Goal: Download file/media

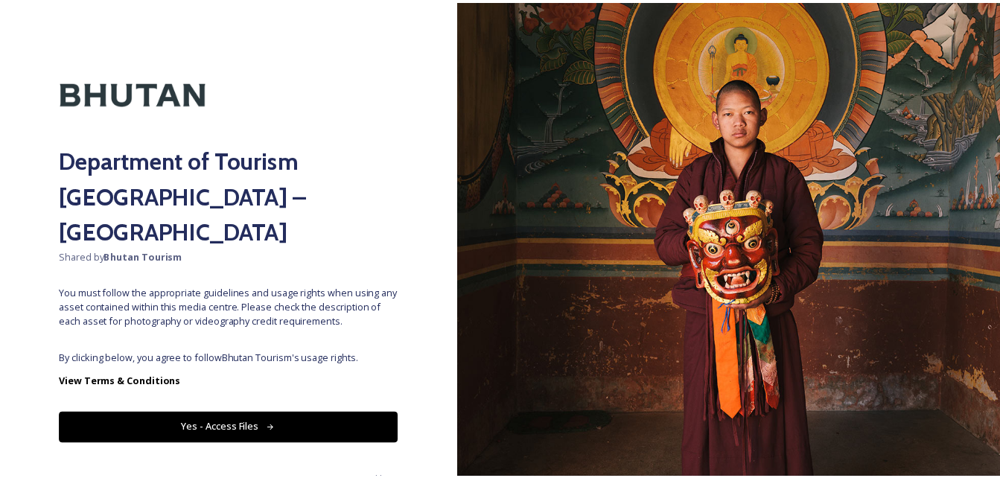
scroll to position [10, 0]
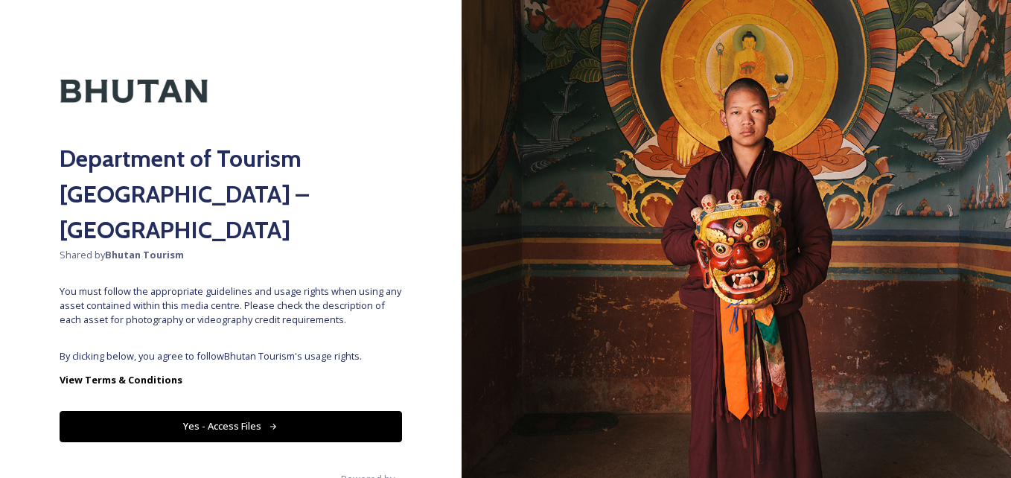
click at [223, 411] on button "Yes - Access Files" at bounding box center [231, 426] width 342 height 31
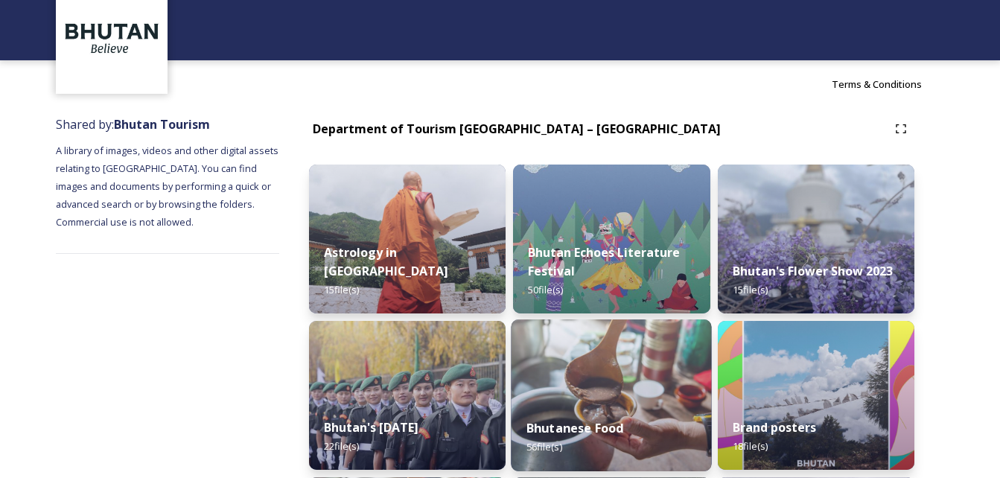
scroll to position [0, 0]
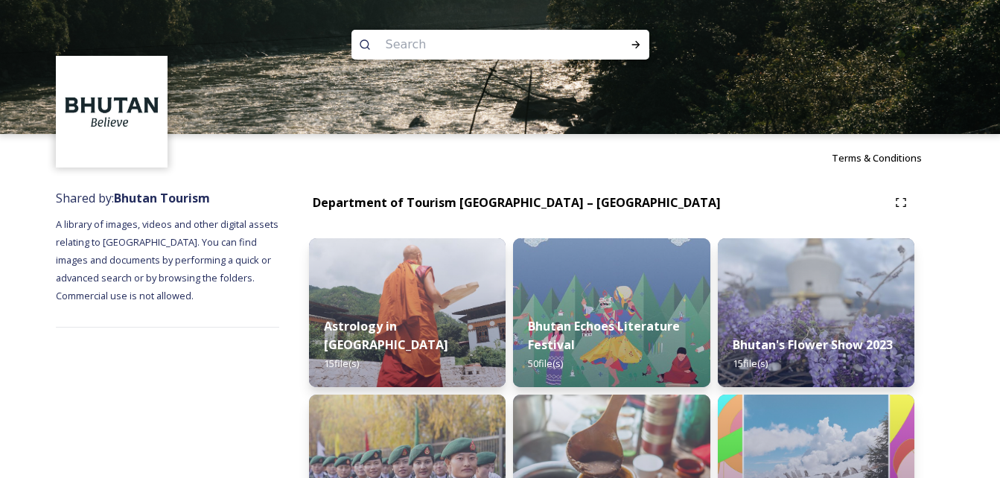
click at [430, 45] on input at bounding box center [480, 44] width 204 height 33
type input "[GEOGRAPHIC_DATA]"
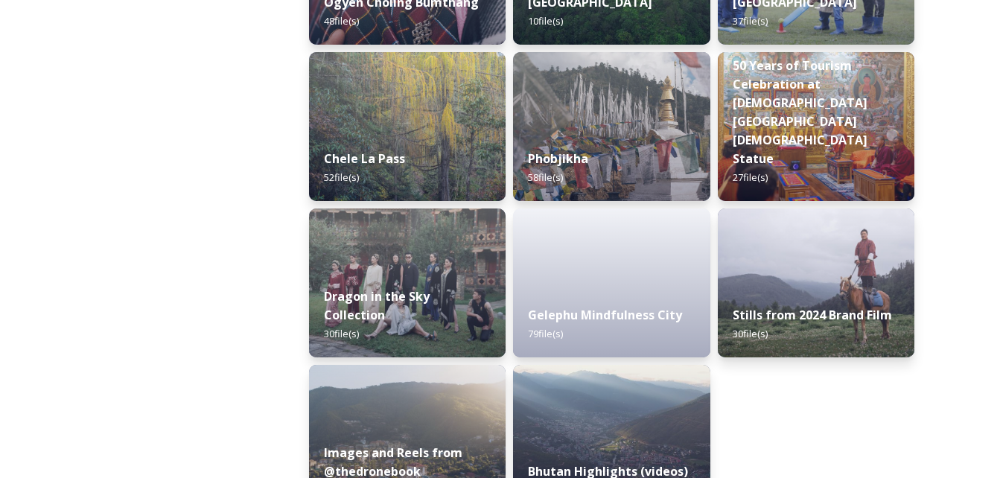
scroll to position [2581, 0]
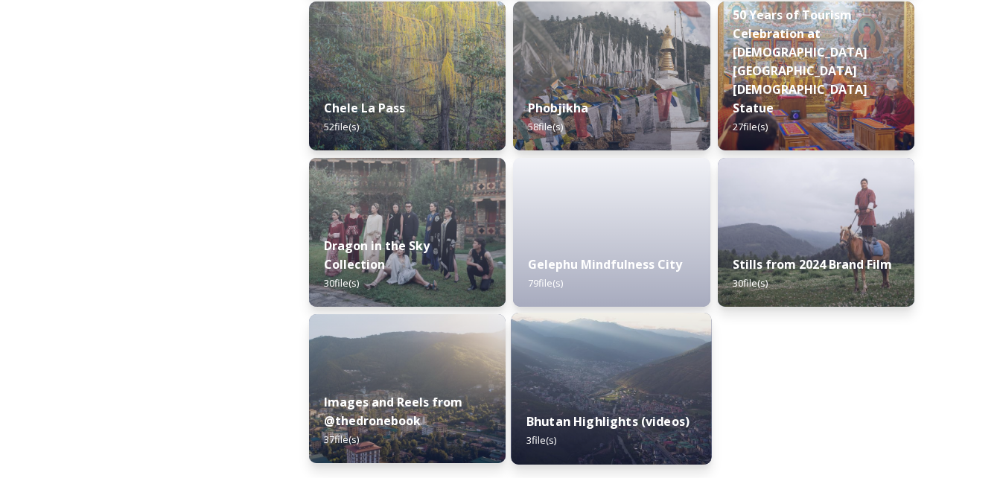
click at [571, 371] on img at bounding box center [611, 389] width 201 height 152
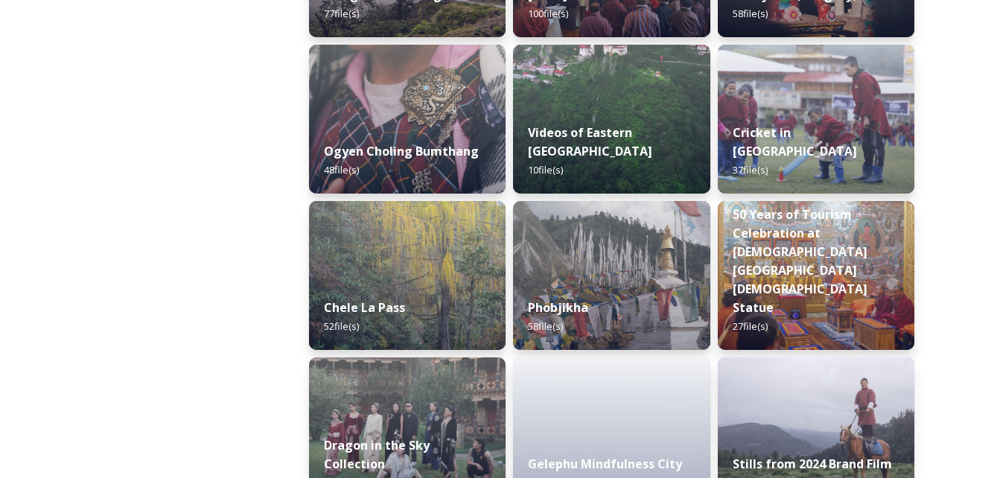
scroll to position [2581, 0]
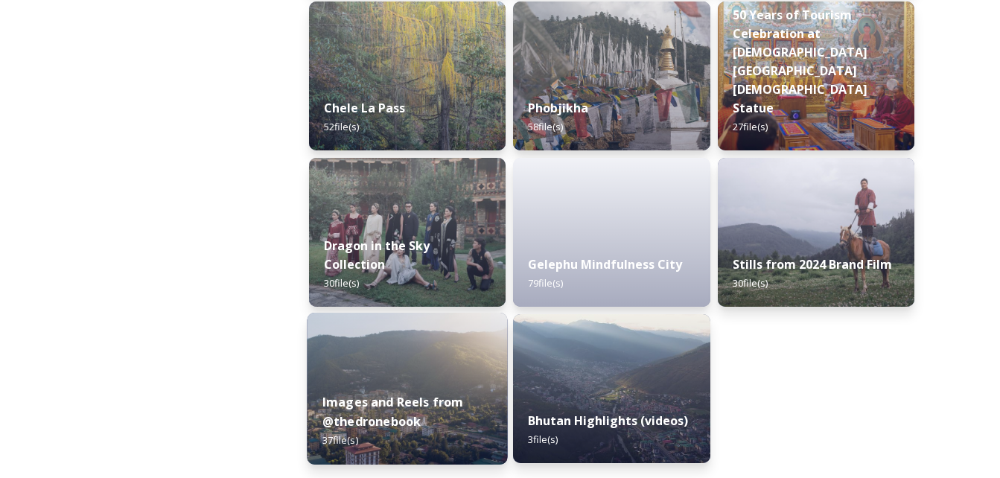
click at [440, 387] on div "Images and Reels from @thedronebook 37 file(s)" at bounding box center [407, 421] width 201 height 86
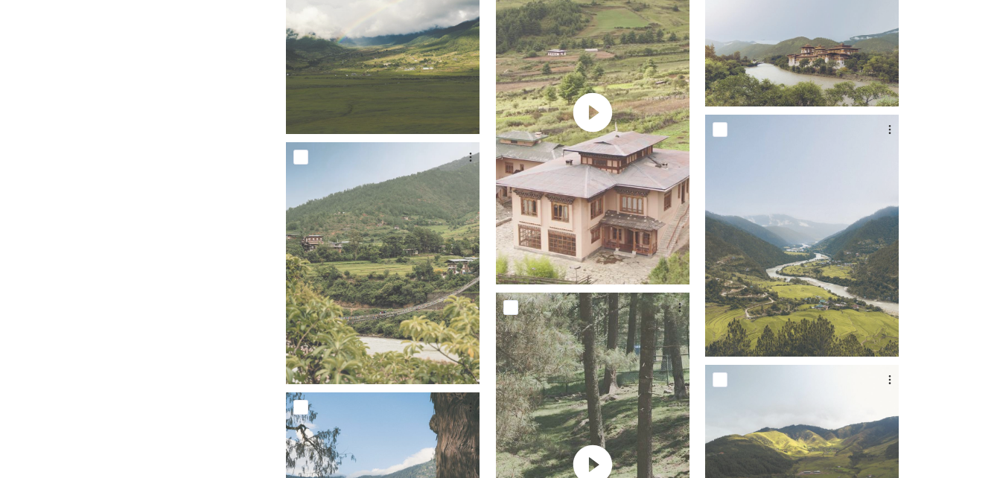
scroll to position [2380, 0]
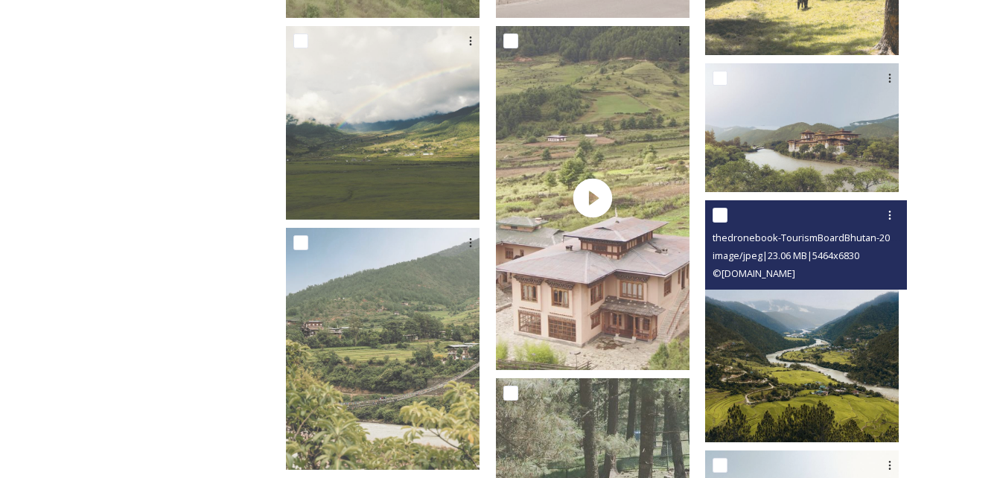
click at [811, 381] on img at bounding box center [802, 321] width 194 height 242
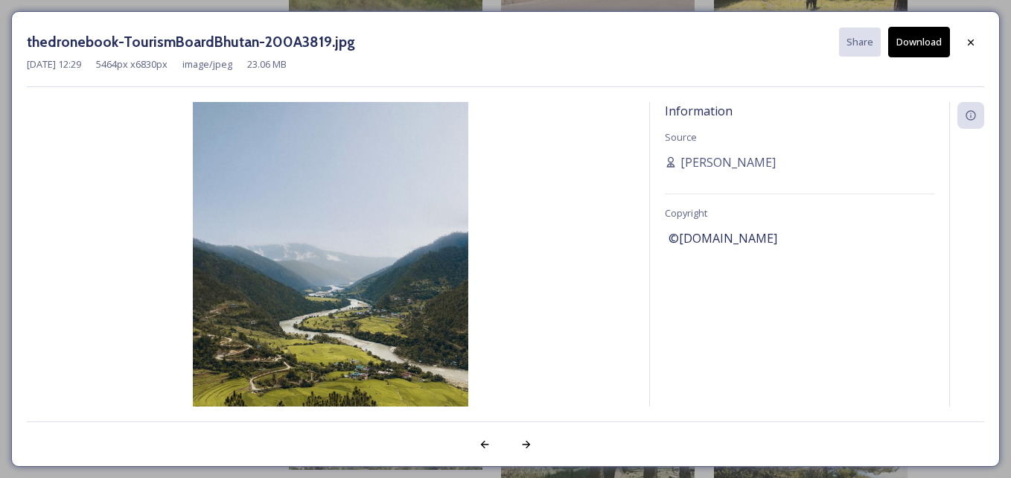
click at [907, 51] on button "Download" at bounding box center [919, 42] width 62 height 31
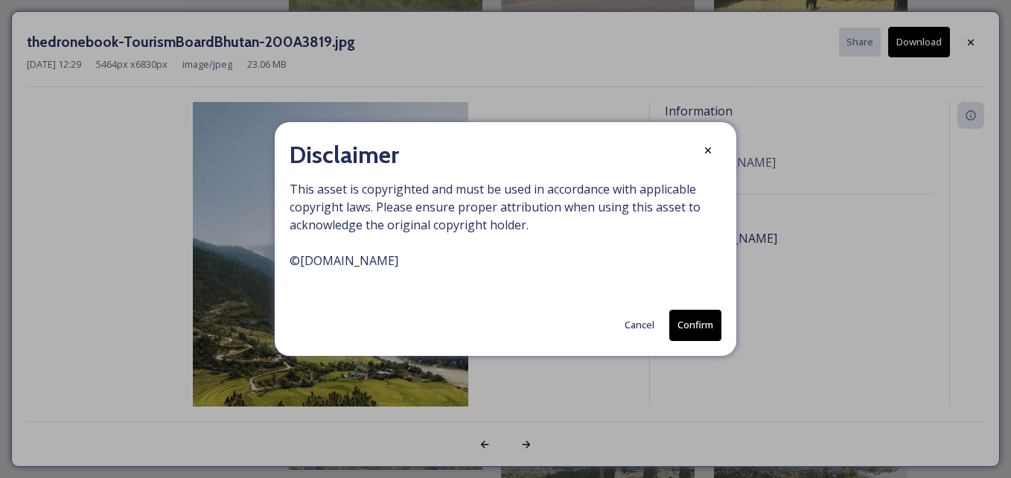
click at [682, 316] on button "Confirm" at bounding box center [695, 325] width 52 height 31
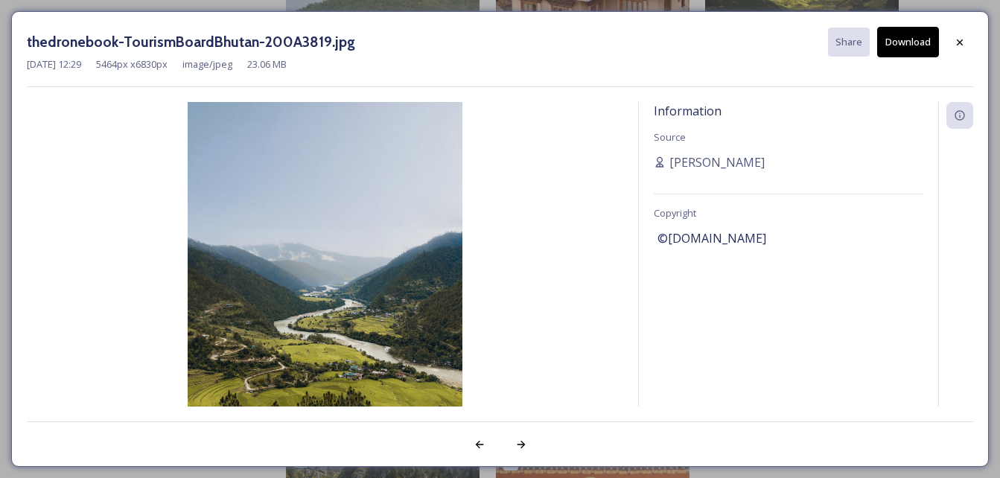
scroll to position [2678, 0]
click at [915, 42] on button "Download" at bounding box center [908, 42] width 62 height 31
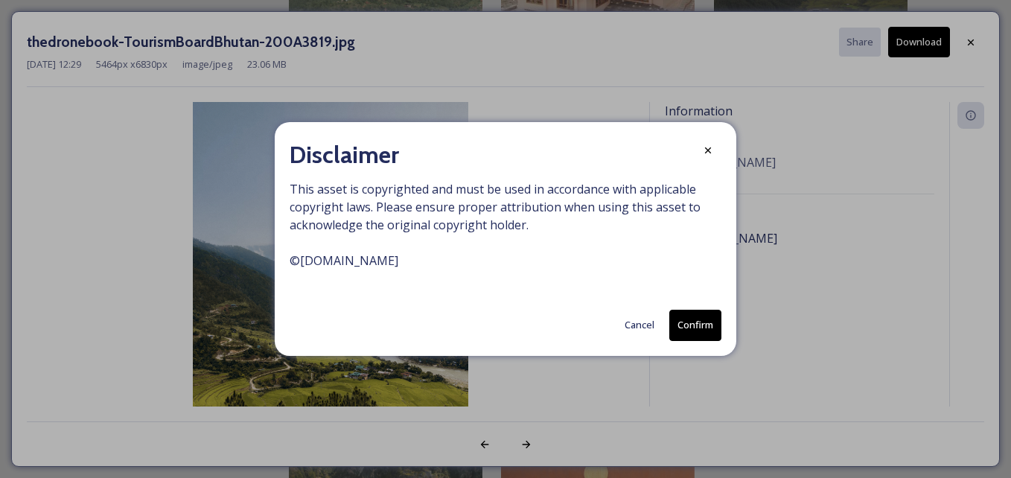
click at [688, 328] on button "Confirm" at bounding box center [695, 325] width 52 height 31
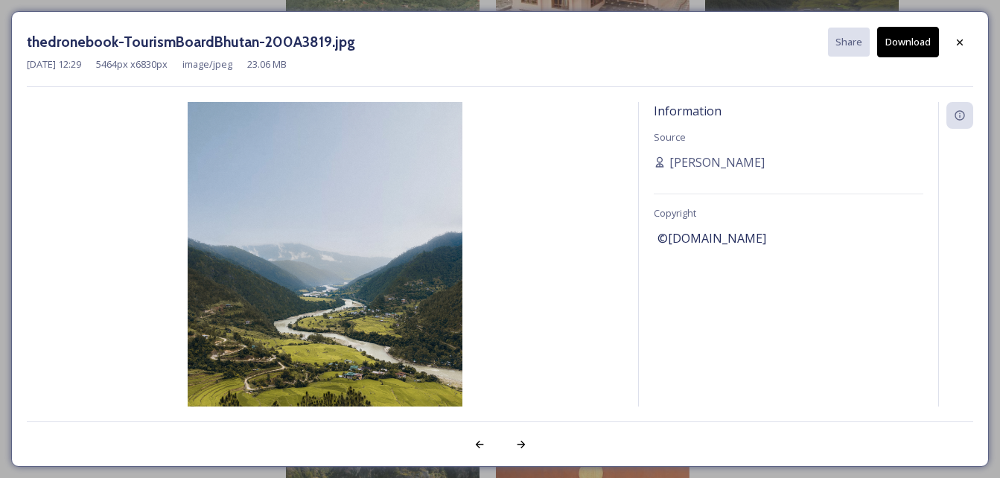
click at [473, 176] on img at bounding box center [325, 274] width 596 height 344
click at [951, 37] on div at bounding box center [959, 42] width 27 height 27
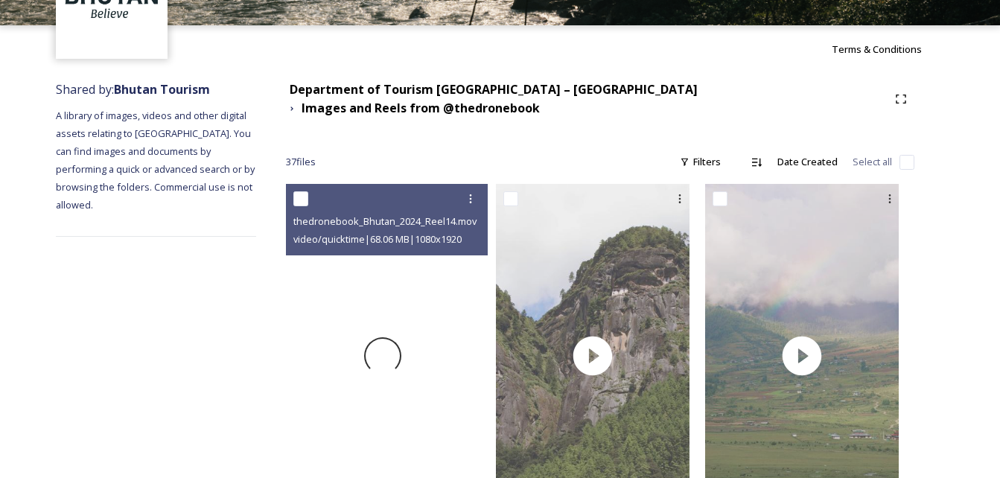
scroll to position [0, 0]
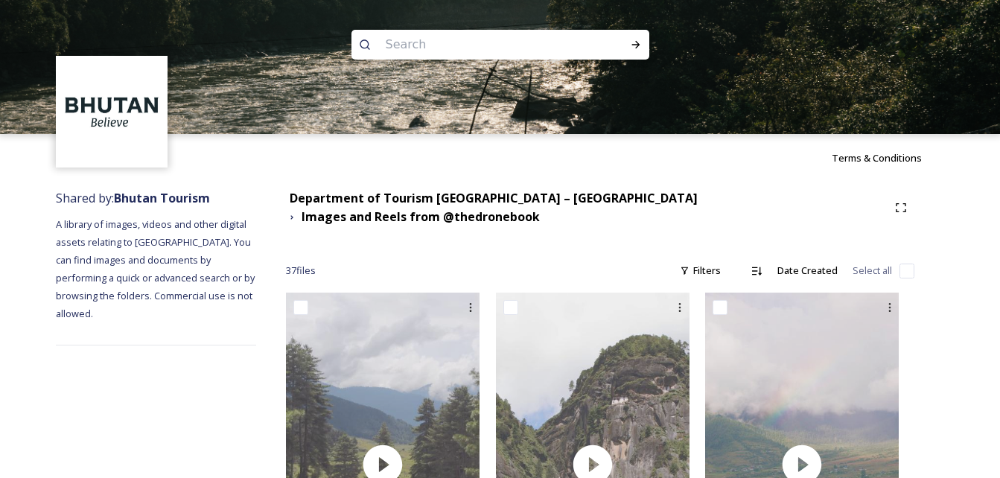
click at [433, 50] on input at bounding box center [480, 44] width 204 height 33
type input "Dzongs"
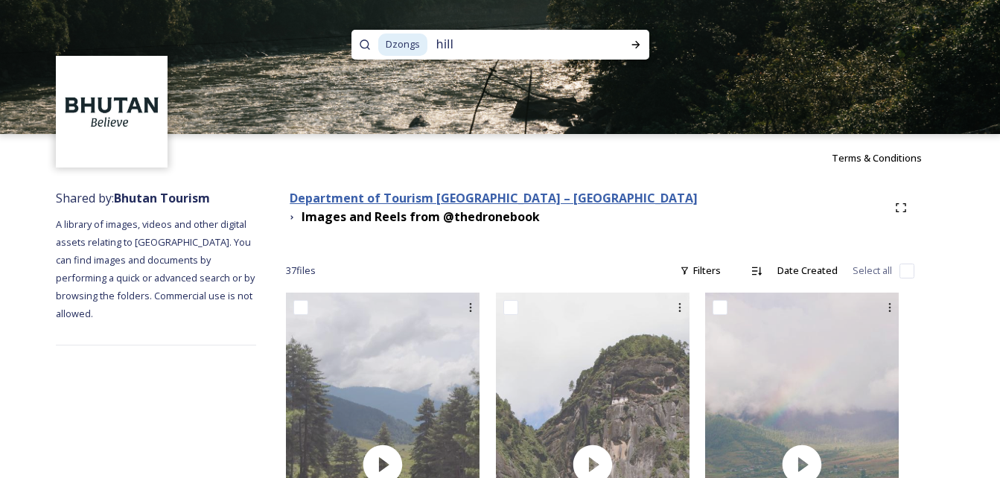
type input "hills"
type input "H"
type input "luxuary hotels"
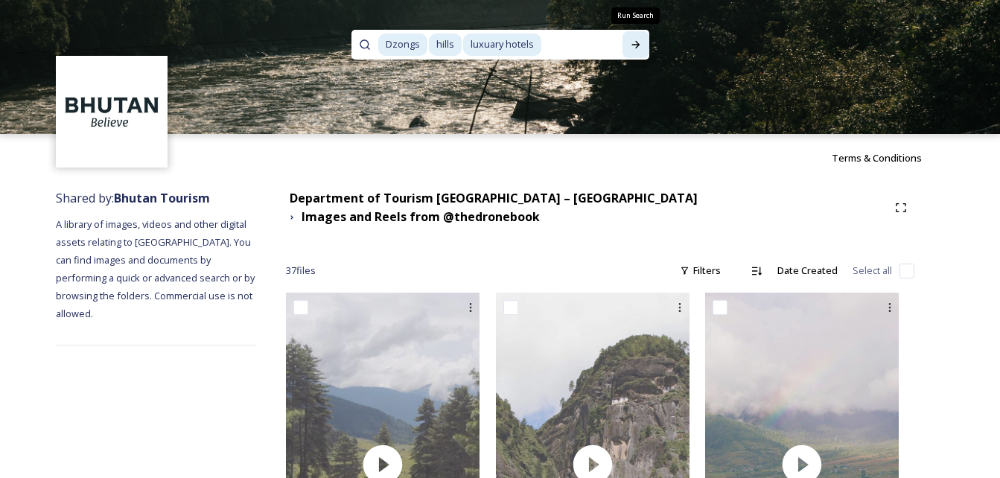
click at [639, 45] on icon at bounding box center [636, 45] width 12 height 12
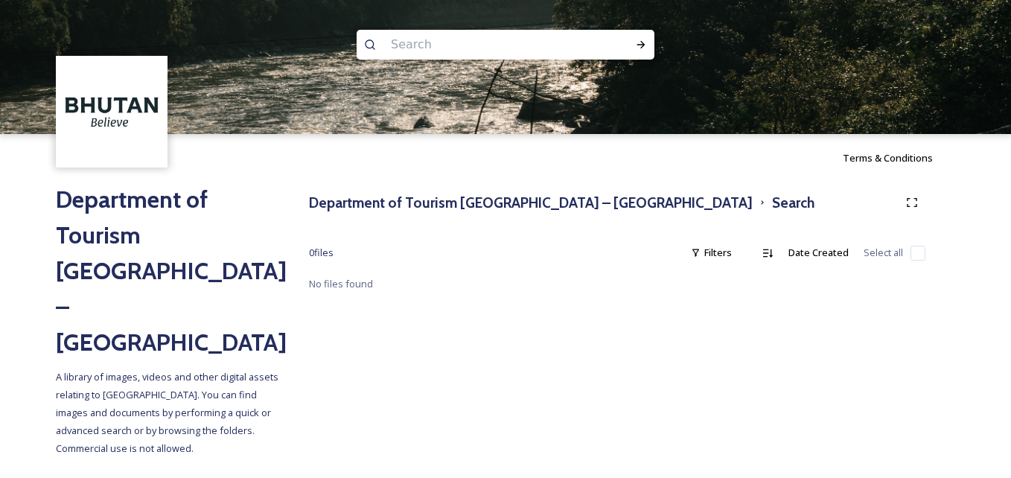
click at [415, 57] on input at bounding box center [485, 44] width 204 height 33
type input "dzongs"
click at [643, 42] on icon at bounding box center [641, 45] width 12 height 12
click at [96, 106] on img at bounding box center [112, 112] width 108 height 108
click at [92, 214] on h2 "Department of Tourism [GEOGRAPHIC_DATA] – [GEOGRAPHIC_DATA]" at bounding box center [167, 271] width 223 height 179
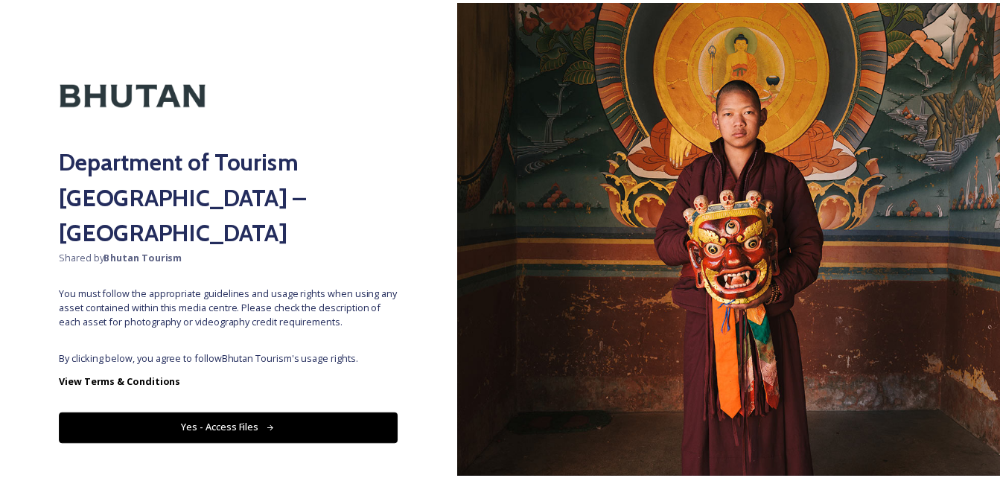
scroll to position [10, 0]
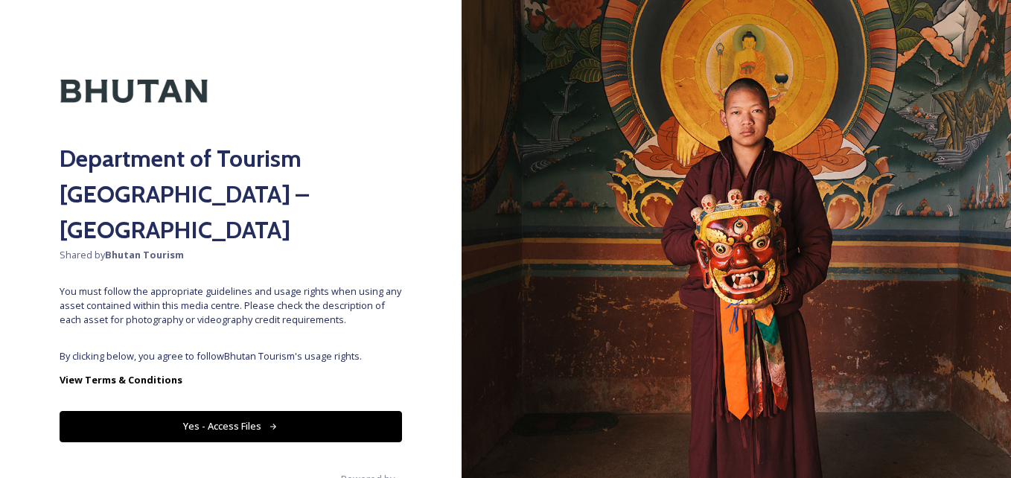
click at [313, 411] on button "Yes - Access Files" at bounding box center [231, 426] width 342 height 31
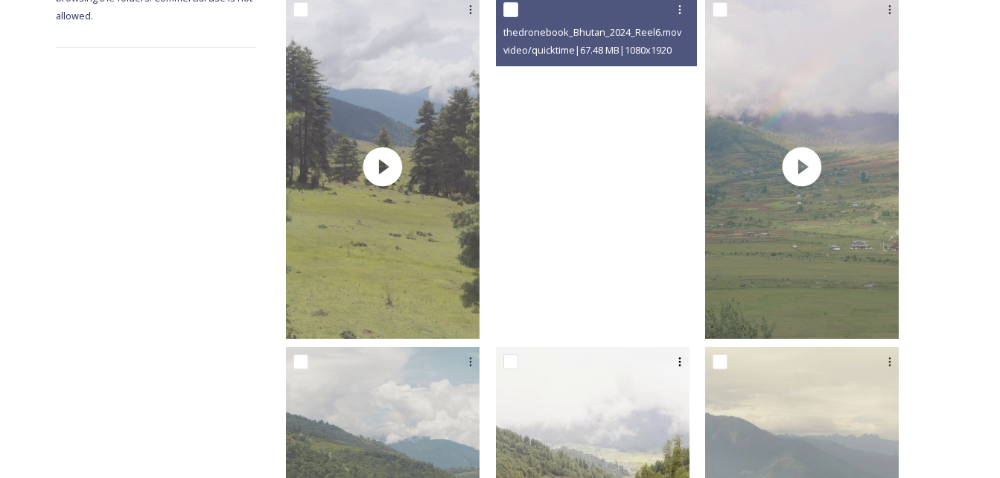
scroll to position [0, 0]
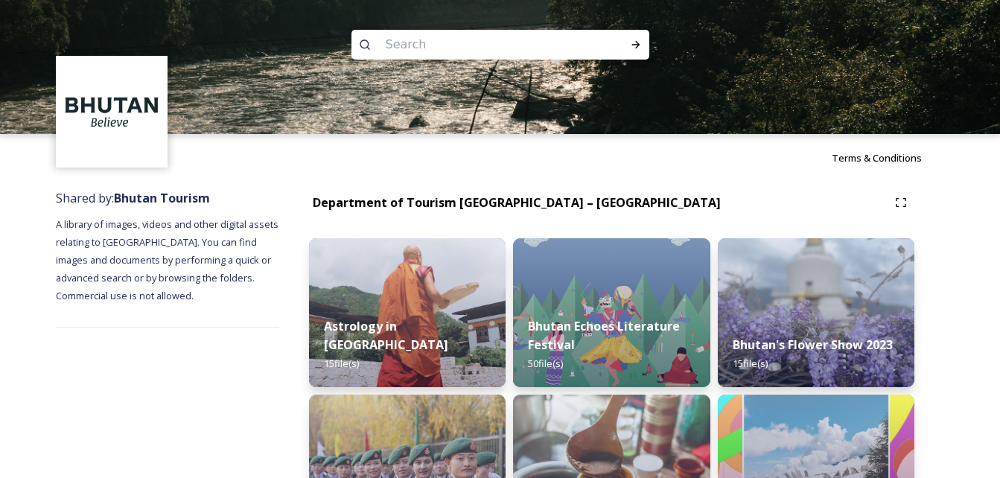
click at [457, 41] on input at bounding box center [480, 44] width 204 height 33
type input "dzong"
click at [632, 50] on icon at bounding box center [636, 45] width 12 height 12
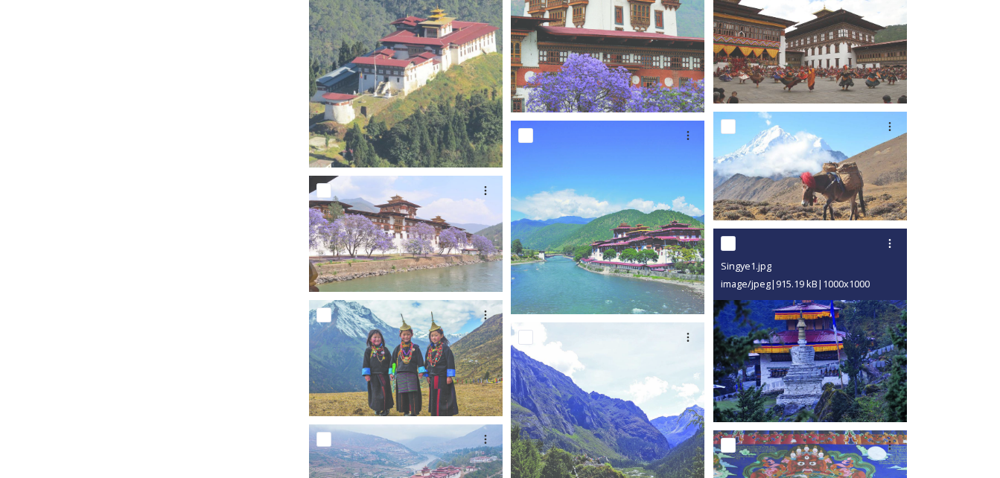
scroll to position [595, 0]
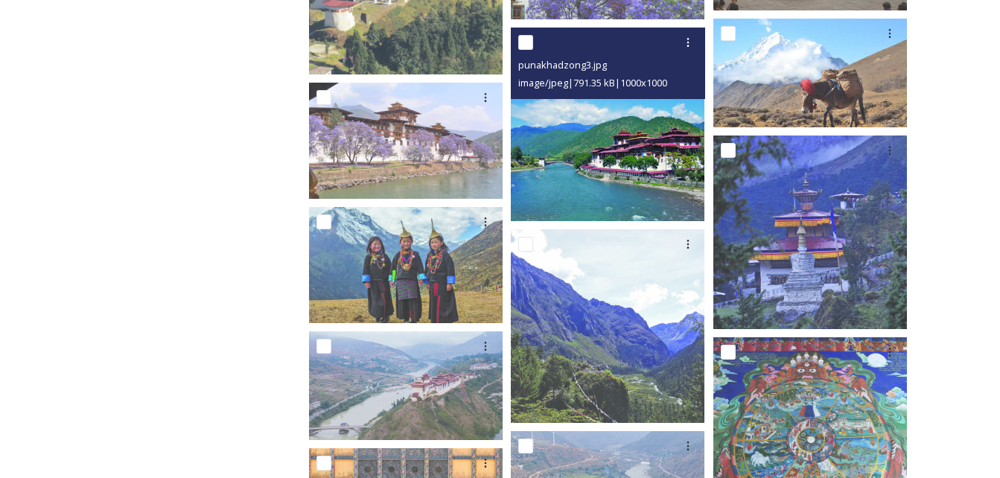
click at [630, 180] on img at bounding box center [608, 125] width 194 height 194
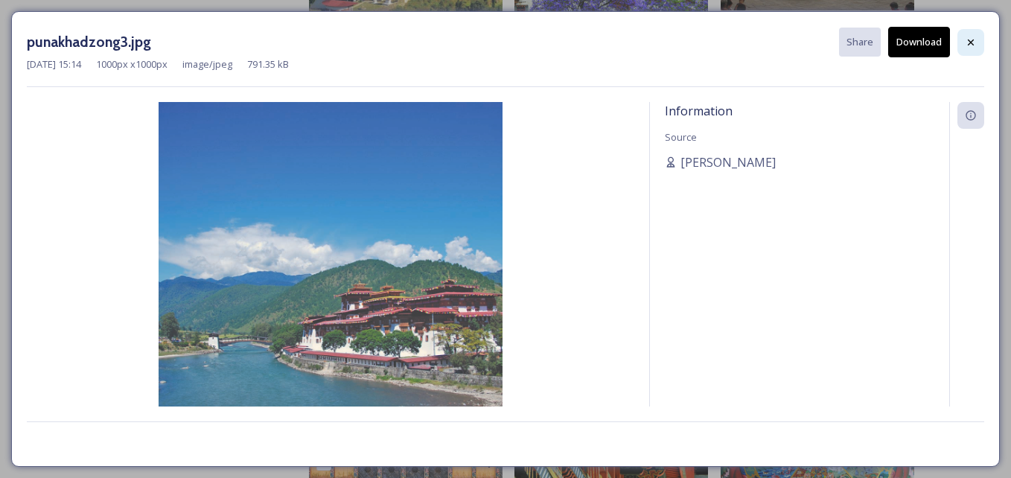
click at [971, 38] on icon at bounding box center [971, 42] width 12 height 12
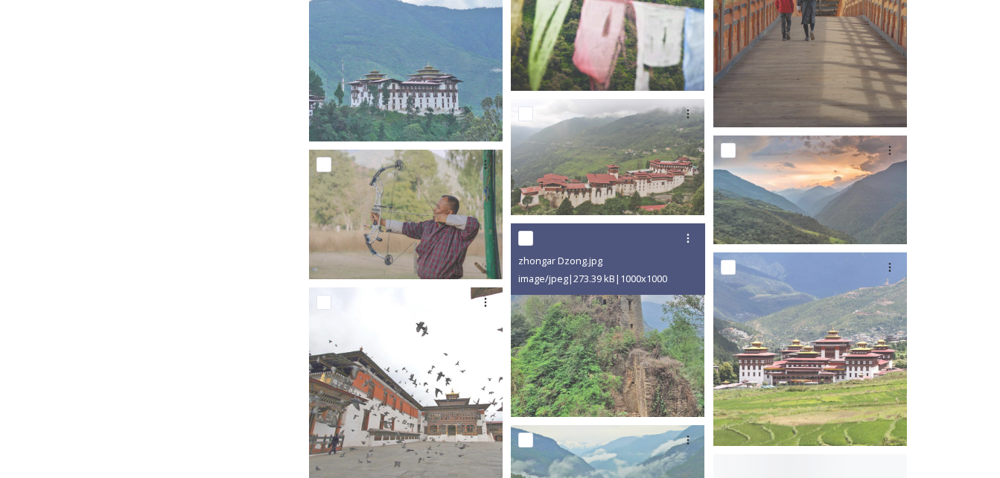
scroll to position [3052, 0]
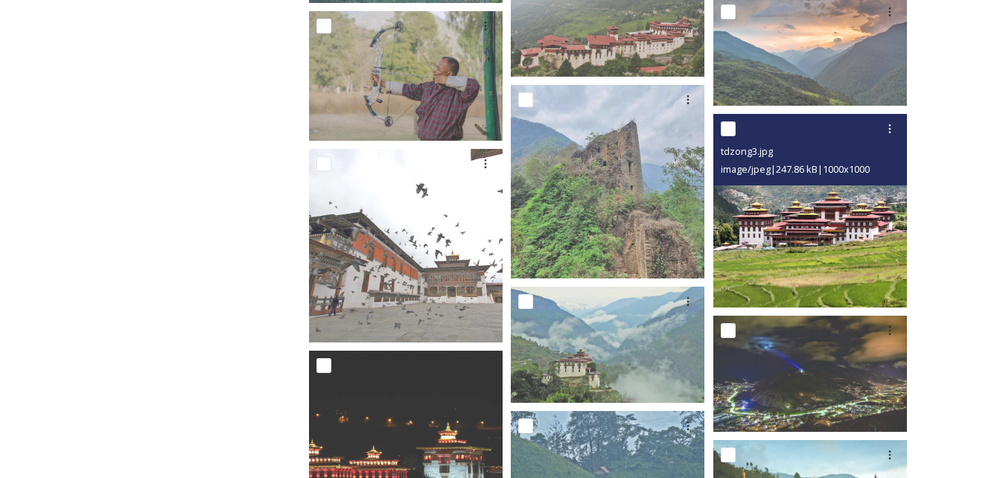
click at [788, 227] on img at bounding box center [810, 211] width 194 height 194
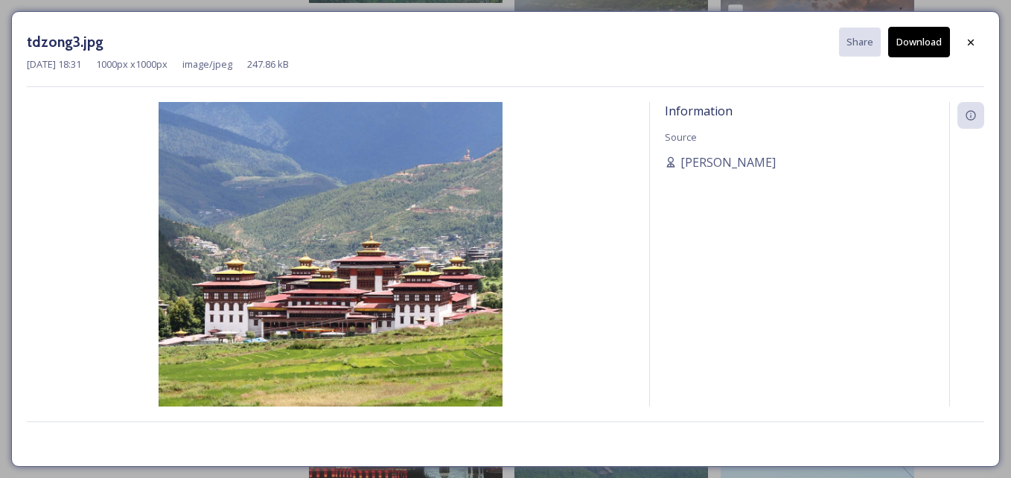
click at [902, 44] on button "Download" at bounding box center [919, 42] width 62 height 31
click at [980, 332] on div at bounding box center [966, 254] width 35 height 304
click at [974, 36] on icon at bounding box center [971, 42] width 12 height 12
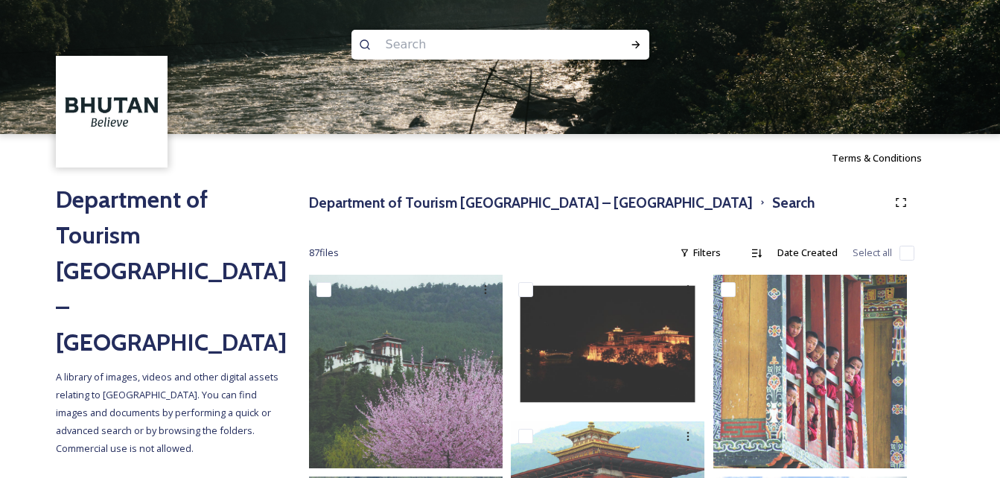
click at [415, 39] on input at bounding box center [480, 44] width 204 height 33
type input "Punakha Dzong"
click at [623, 48] on div "Run Search" at bounding box center [635, 44] width 27 height 27
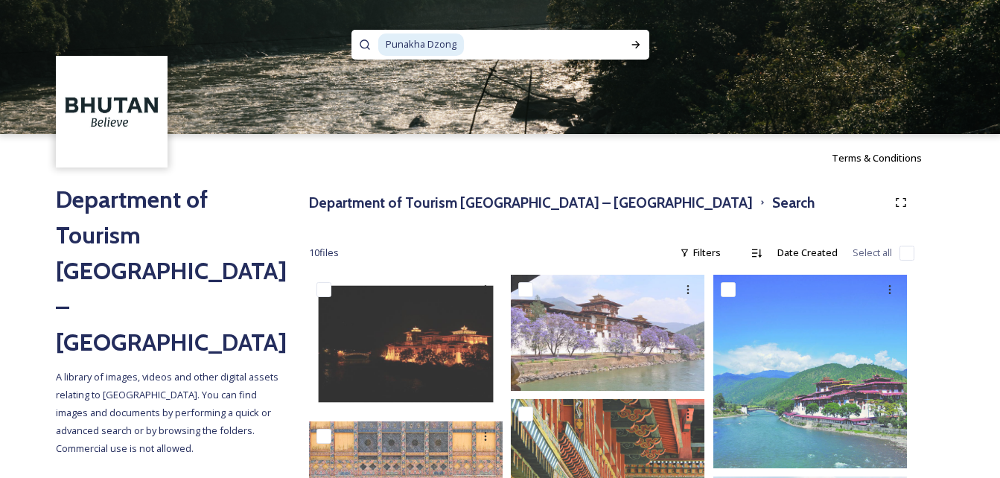
click at [529, 43] on input at bounding box center [543, 44] width 157 height 33
type input "P"
type input "Helicopter"
click at [630, 43] on icon at bounding box center [636, 45] width 12 height 12
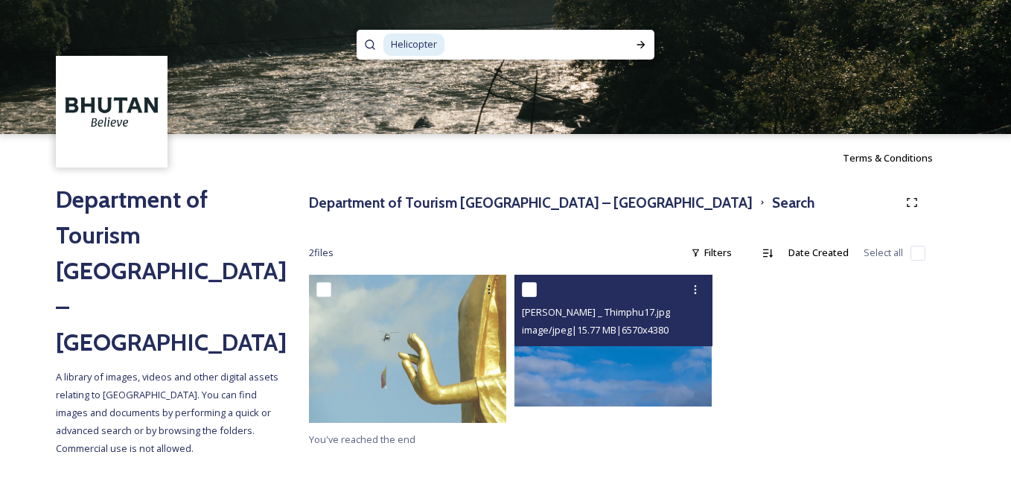
click at [667, 360] on img at bounding box center [612, 341] width 197 height 132
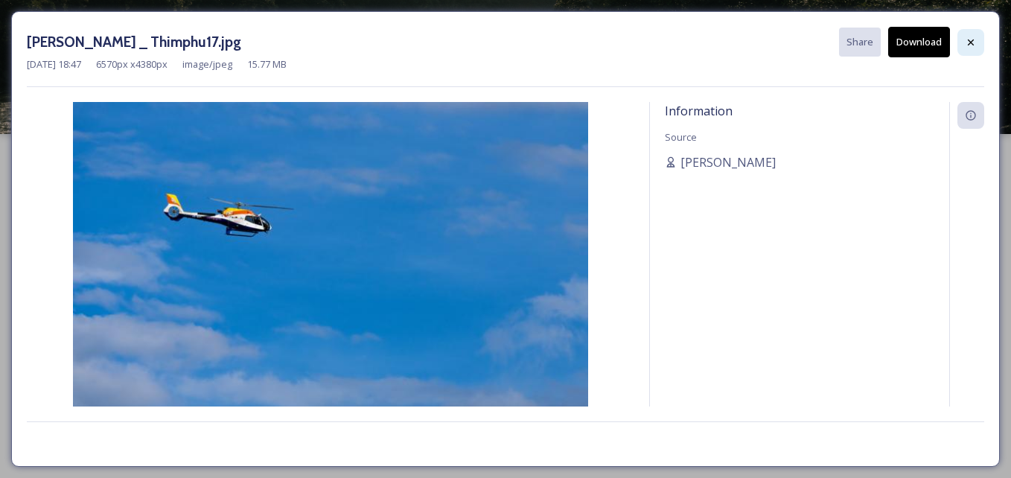
click at [965, 34] on div at bounding box center [970, 42] width 27 height 27
